Goal: Information Seeking & Learning: Find specific fact

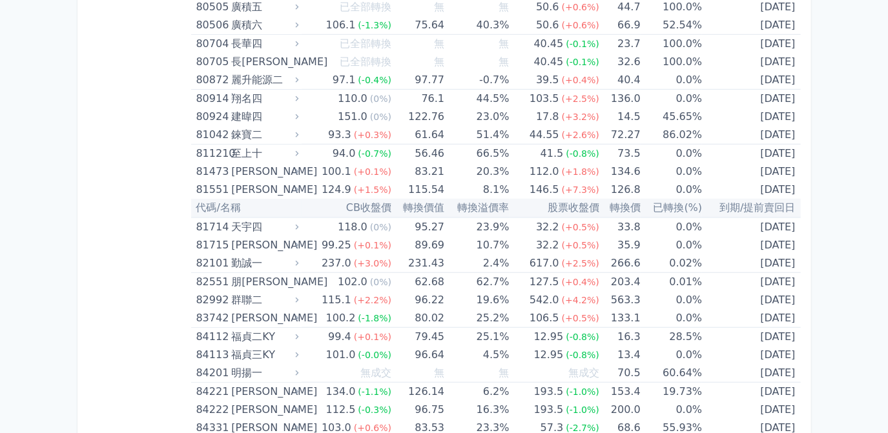
scroll to position [7050, 0]
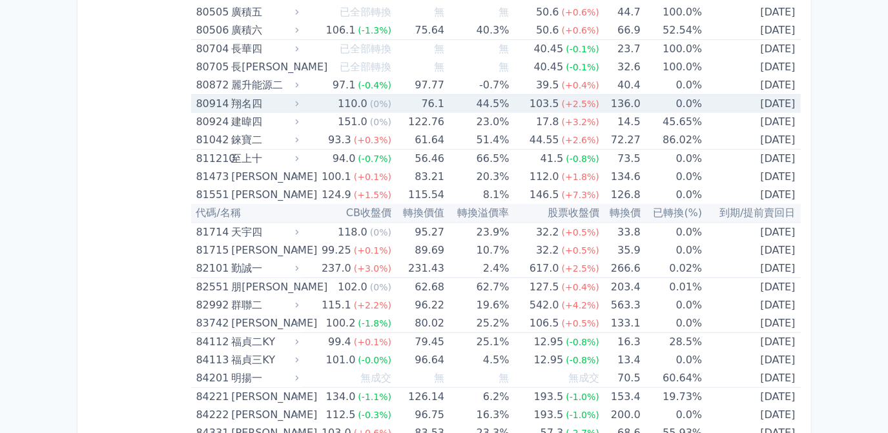
click at [676, 95] on td "0.0%" at bounding box center [670, 104] width 61 height 19
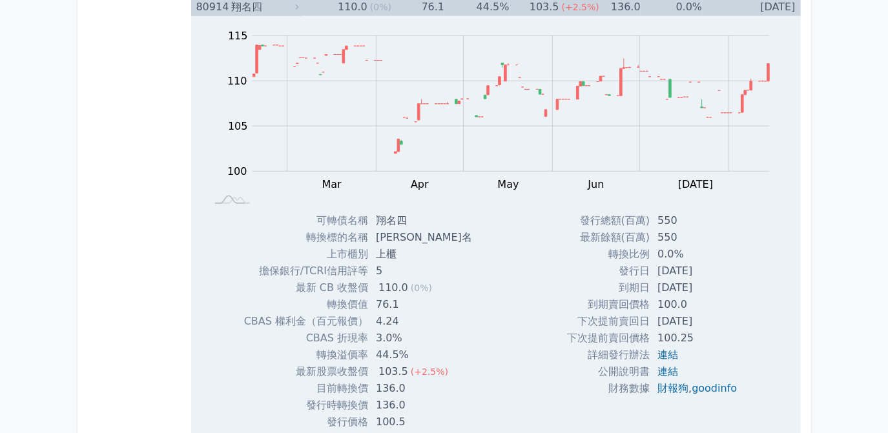
scroll to position [7168, 0]
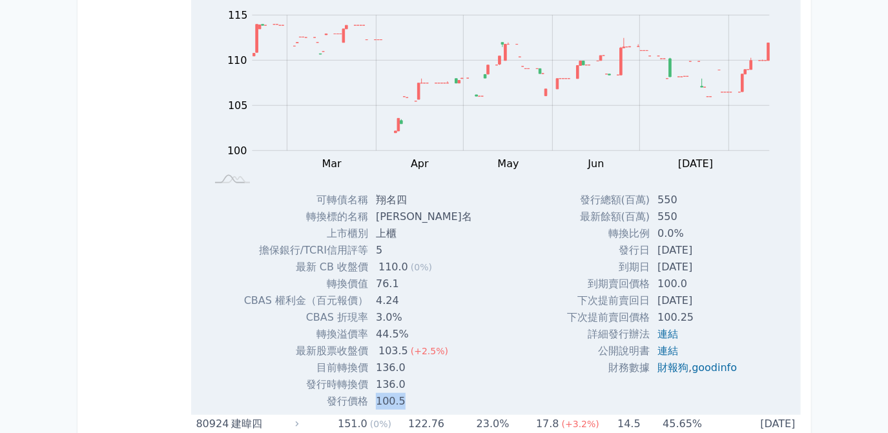
drag, startPoint x: 373, startPoint y: 372, endPoint x: 414, endPoint y: 378, distance: 41.1
click at [414, 393] on td "100.5" at bounding box center [425, 401] width 114 height 17
drag, startPoint x: 414, startPoint y: 378, endPoint x: 392, endPoint y: 375, distance: 21.5
copy td "100.5"
drag, startPoint x: 373, startPoint y: 173, endPoint x: 404, endPoint y: 173, distance: 31.0
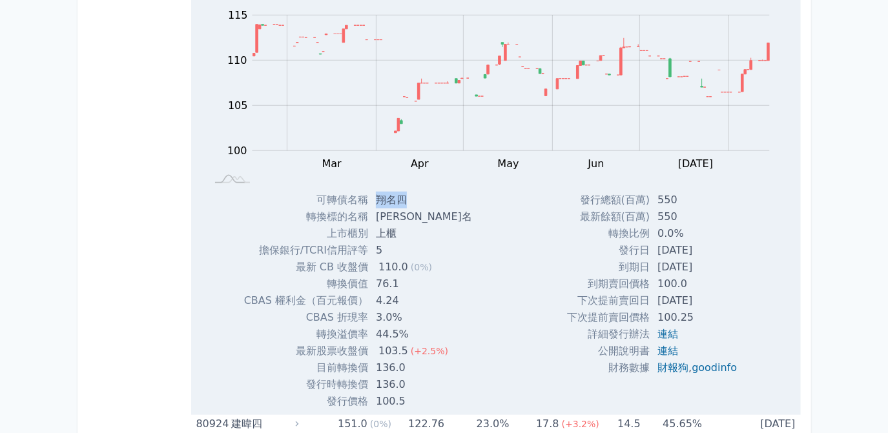
click at [404, 192] on td "翔名四" at bounding box center [425, 200] width 114 height 17
drag, startPoint x: 404, startPoint y: 173, endPoint x: 397, endPoint y: 176, distance: 7.8
copy td "翔名四"
drag, startPoint x: 651, startPoint y: 222, endPoint x: 713, endPoint y: 221, distance: 62.6
click at [713, 242] on td "[DATE]" at bounding box center [697, 250] width 97 height 17
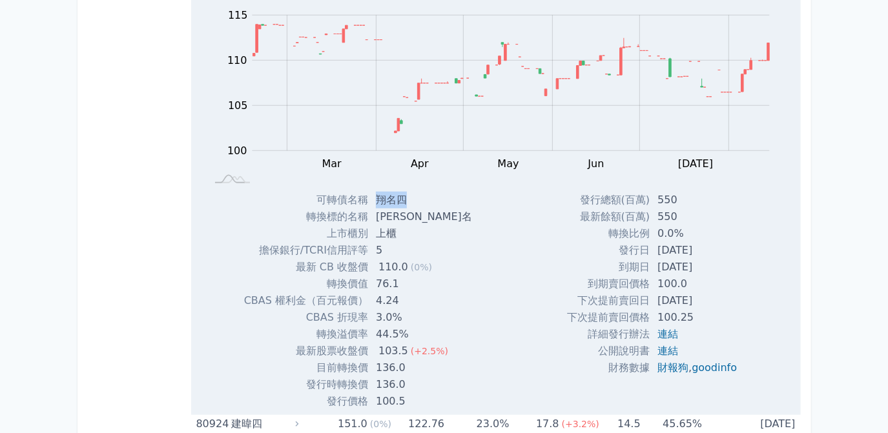
drag, startPoint x: 713, startPoint y: 221, endPoint x: 689, endPoint y: 223, distance: 24.6
copy td "[DATE]"
drag, startPoint x: 653, startPoint y: 240, endPoint x: 708, endPoint y: 241, distance: 55.5
click at [708, 259] on td "[DATE]" at bounding box center [697, 267] width 97 height 17
drag, startPoint x: 708, startPoint y: 241, endPoint x: 688, endPoint y: 243, distance: 20.1
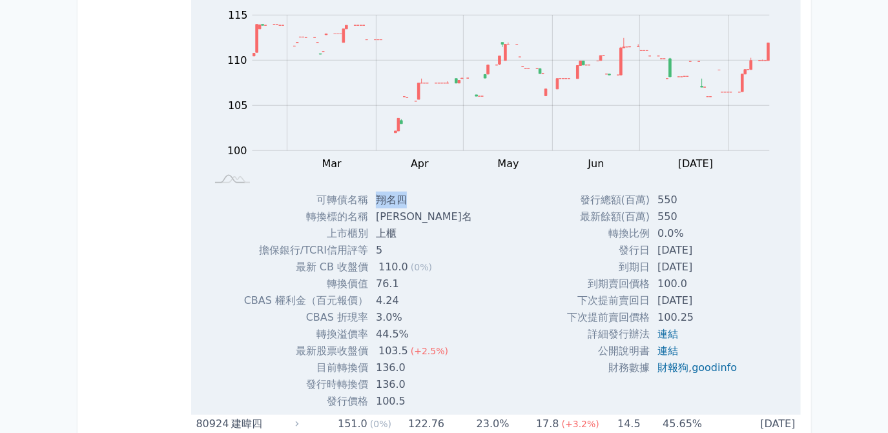
copy td "[DATE]"
